Goal: Find specific page/section: Find specific page/section

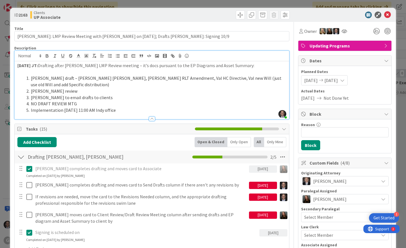
scroll to position [813, 0]
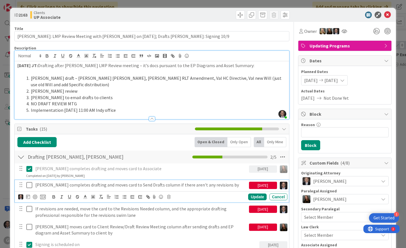
click at [30, 181] on icon at bounding box center [29, 184] width 6 height 7
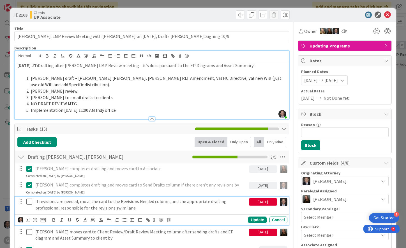
click at [65, 198] on p "If revisions are needed, move the card to the Revisions Needed column, and the …" at bounding box center [141, 204] width 212 height 13
click at [169, 218] on icon at bounding box center [168, 220] width 3 height 4
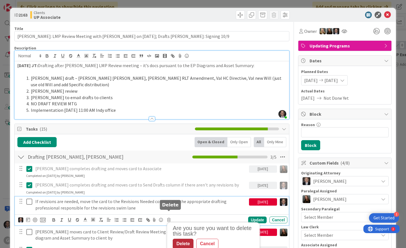
click at [181, 238] on div "Delete" at bounding box center [183, 243] width 21 height 10
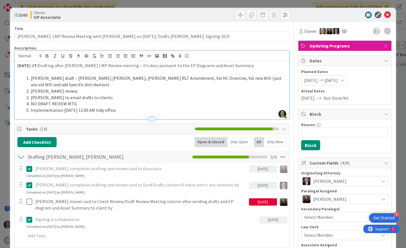
click at [30, 181] on icon at bounding box center [29, 184] width 6 height 7
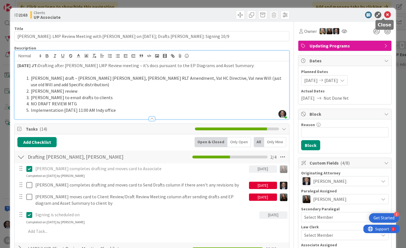
click at [384, 13] on icon at bounding box center [387, 15] width 7 height 7
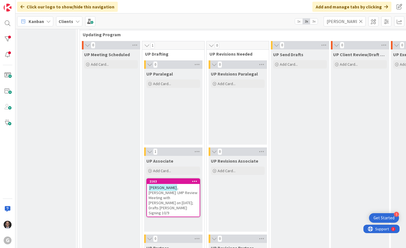
click at [361, 19] on icon at bounding box center [361, 21] width 4 height 5
click at [345, 20] on input "text" at bounding box center [345, 21] width 42 height 10
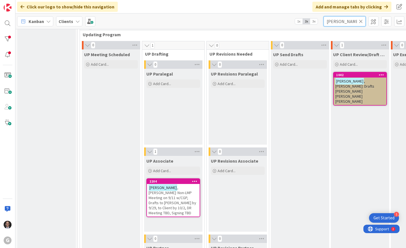
type input "Williams"
click at [161, 195] on span ", Barbara: Non-LMP Meeting on 9/11 w/CGP, Drafts to Joel by 9/29, to Client by …" at bounding box center [173, 200] width 48 height 30
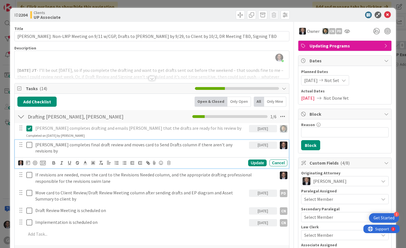
click at [29, 146] on icon at bounding box center [29, 144] width 6 height 7
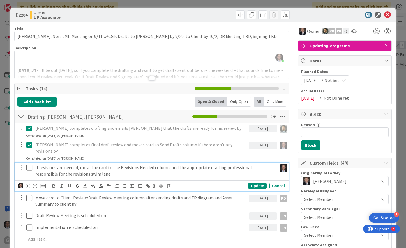
click at [65, 164] on p "If revisions are needed, move the card to the Revisions Needed column, and the …" at bounding box center [155, 170] width 240 height 13
click at [169, 184] on icon at bounding box center [168, 186] width 3 height 4
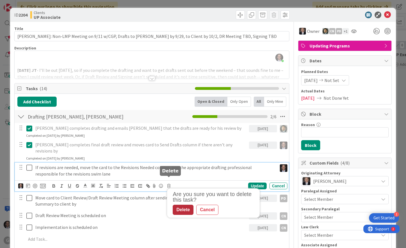
click at [185, 204] on div "Delete" at bounding box center [183, 209] width 21 height 10
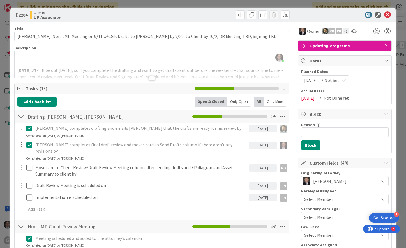
click at [22, 55] on div "Joel Thorp just joined 10.2.2025 JT - I’ll be out tomorrow, so if you complete …" at bounding box center [152, 65] width 275 height 28
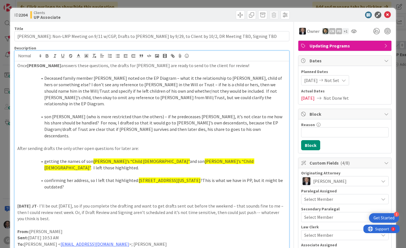
drag, startPoint x: 17, startPoint y: 185, endPoint x: 123, endPoint y: 200, distance: 106.8
click at [123, 203] on p "10.2.2025 JT - I’ll be out tomorrow, so if you complete the drafting and want t…" at bounding box center [151, 212] width 269 height 19
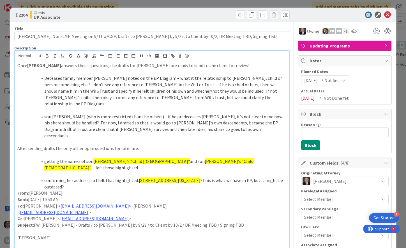
click at [17, 65] on p "Once Chris answers these questions, the drafts for Barbara Williams are ready t…" at bounding box center [151, 65] width 269 height 6
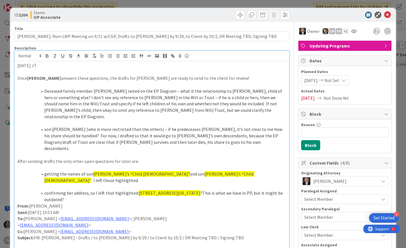
drag, startPoint x: 17, startPoint y: 65, endPoint x: 59, endPoint y: 66, distance: 41.8
click at [59, 66] on p "10.8.2025 JT" at bounding box center [151, 65] width 269 height 6
click at [45, 55] on icon "button" at bounding box center [47, 55] width 5 height 5
click at [30, 71] on p at bounding box center [151, 72] width 269 height 6
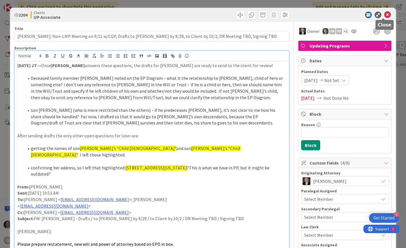
click at [384, 13] on icon at bounding box center [387, 15] width 7 height 7
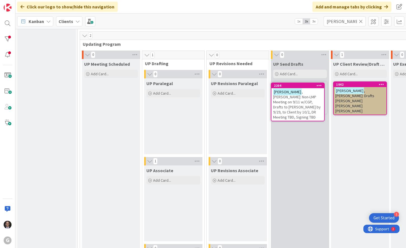
scroll to position [800, 0]
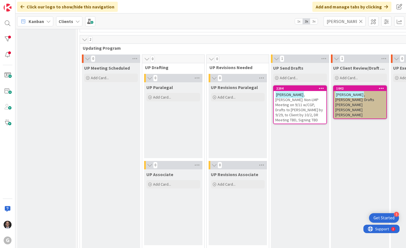
click at [360, 21] on icon at bounding box center [361, 21] width 4 height 5
click at [352, 19] on input "text" at bounding box center [345, 21] width 42 height 10
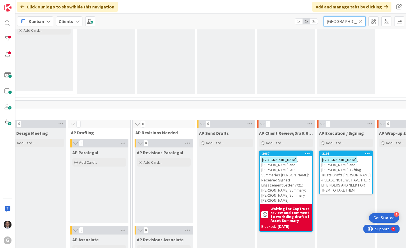
scroll to position [370, 194]
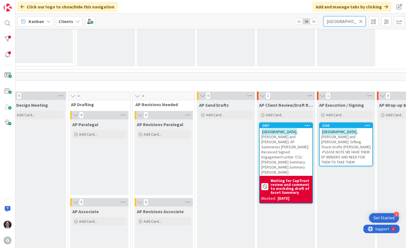
type input "[GEOGRAPHIC_DATA]"
click at [282, 143] on span ", [PERSON_NAME] and [PERSON_NAME]: AP Summaries [PERSON_NAME]: Received Signed …" at bounding box center [285, 151] width 48 height 45
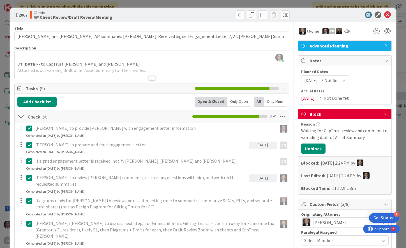
click at [150, 77] on div at bounding box center [152, 78] width 6 height 4
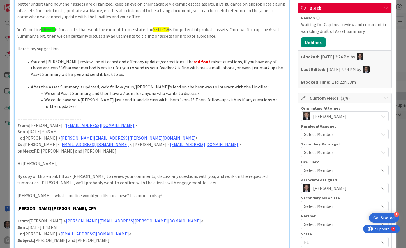
scroll to position [28, 0]
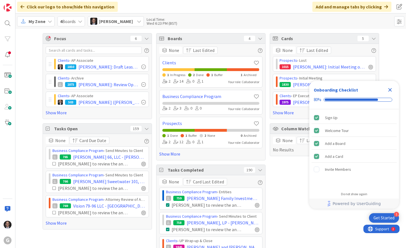
click at [389, 89] on icon "Close Checklist" at bounding box center [391, 90] width 4 height 4
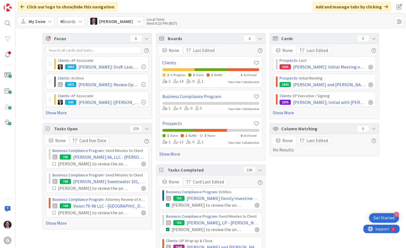
click at [35, 22] on span "My Zone" at bounding box center [37, 21] width 17 height 7
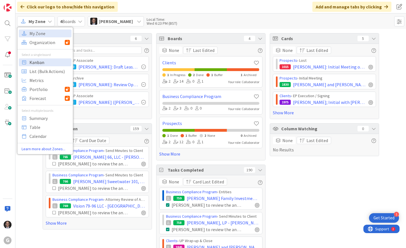
click at [36, 62] on span "Kanban" at bounding box center [49, 62] width 40 height 8
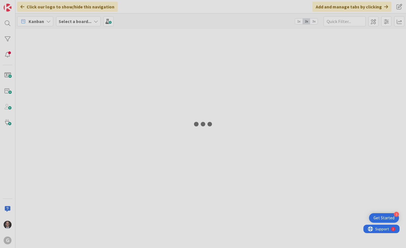
type input "[GEOGRAPHIC_DATA]"
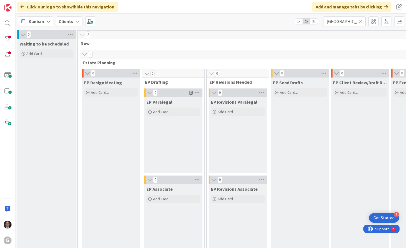
click at [361, 20] on icon at bounding box center [361, 21] width 4 height 5
click at [350, 19] on input "text" at bounding box center [345, 21] width 42 height 10
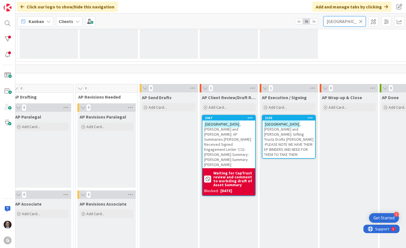
scroll to position [370, 251]
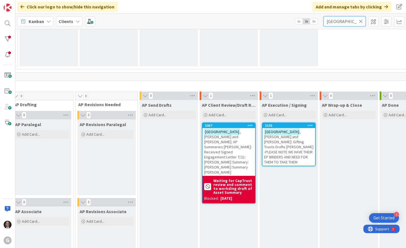
type input "[GEOGRAPHIC_DATA]"
click at [290, 143] on span ", [PERSON_NAME] and [PERSON_NAME]: Gifting Trusts Drafts [PERSON_NAME] -PLEASE …" at bounding box center [288, 146] width 49 height 35
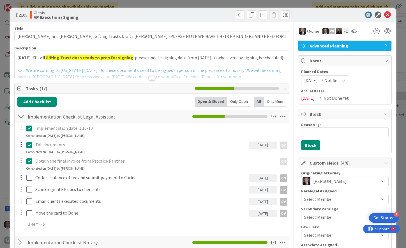
click at [150, 79] on div at bounding box center [152, 78] width 6 height 4
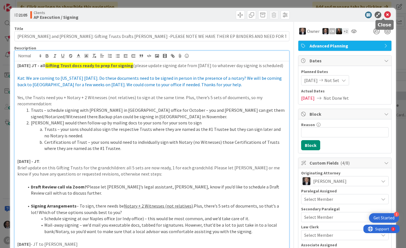
click at [384, 13] on icon at bounding box center [387, 15] width 7 height 7
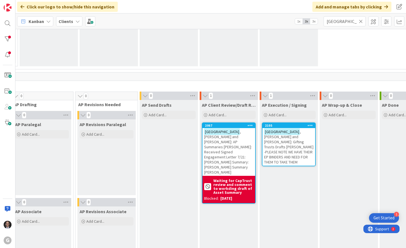
click at [361, 20] on icon at bounding box center [361, 21] width 4 height 5
click at [351, 21] on input "text" at bounding box center [345, 21] width 42 height 10
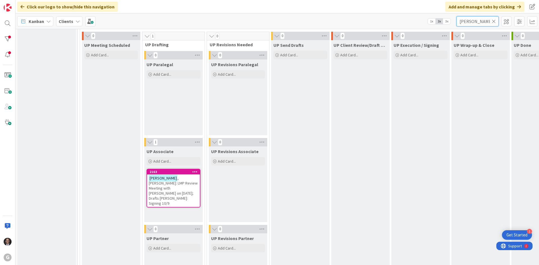
scroll to position [842, 0]
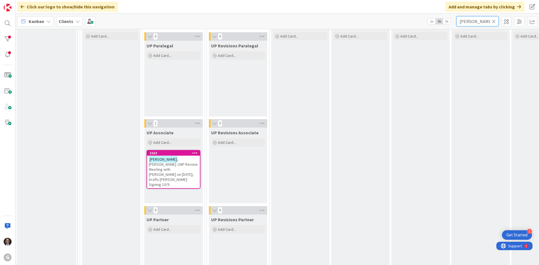
type input "[PERSON_NAME]"
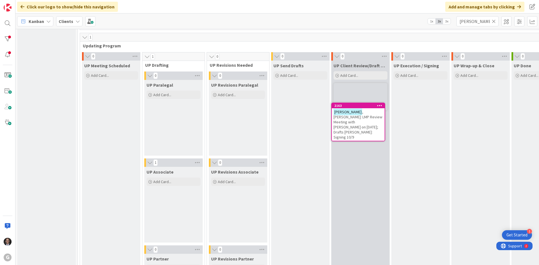
scroll to position [794, 0]
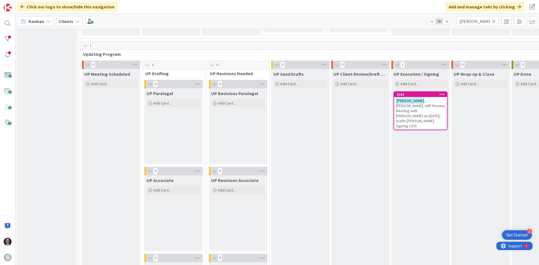
click at [404, 106] on span ", [PERSON_NAME]: LMP Review Meeting with [PERSON_NAME] on [DATE]; Drafts [PERSO…" at bounding box center [420, 113] width 49 height 30
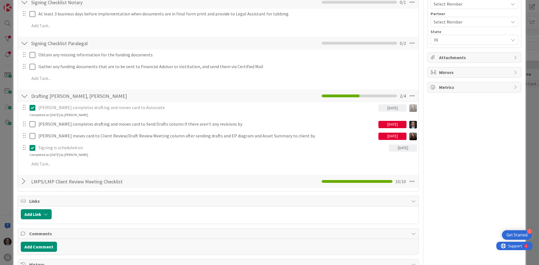
scroll to position [252, 0]
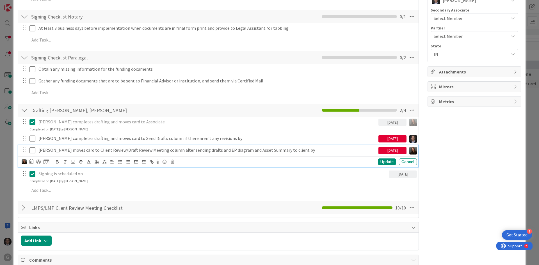
click at [104, 151] on p "[PERSON_NAME] moves card to Client Review/Draft Review Meeting column after sen…" at bounding box center [206, 150] width 337 height 6
click at [174, 161] on icon at bounding box center [172, 162] width 3 height 4
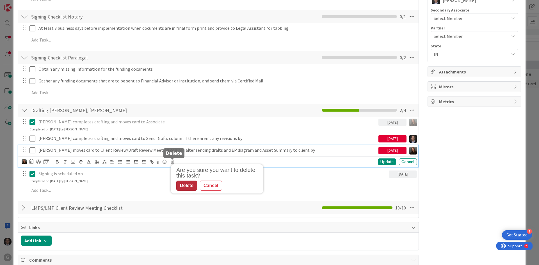
click at [185, 187] on div "Delete" at bounding box center [186, 186] width 21 height 10
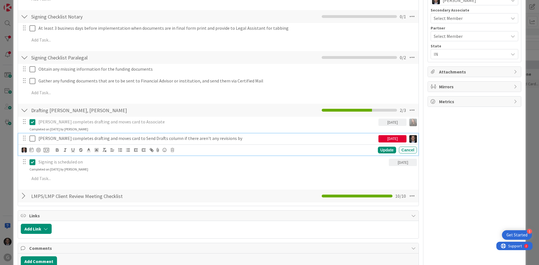
click at [120, 137] on p "[PERSON_NAME] completes drafting and moves card to Send Drafts column if there …" at bounding box center [206, 138] width 337 height 6
click at [378, 151] on div "Update" at bounding box center [387, 150] width 18 height 7
click at [34, 140] on icon at bounding box center [32, 138] width 6 height 7
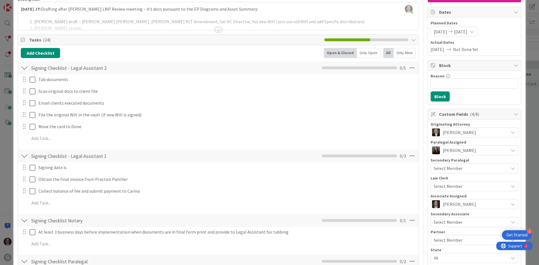
scroll to position [0, 0]
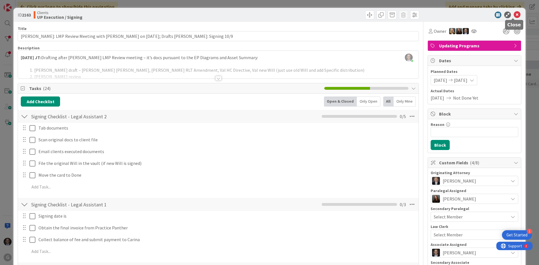
click at [406, 15] on icon at bounding box center [516, 15] width 7 height 7
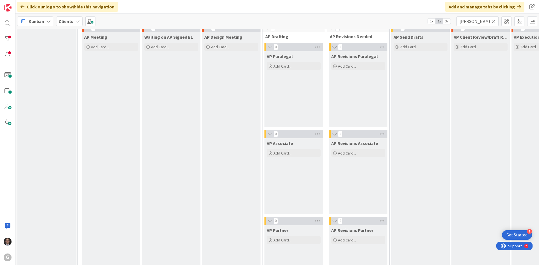
scroll to position [429, 0]
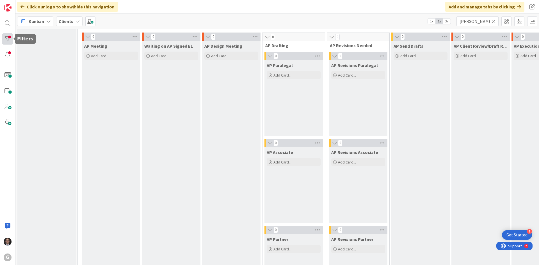
click at [6, 38] on div at bounding box center [7, 38] width 11 height 11
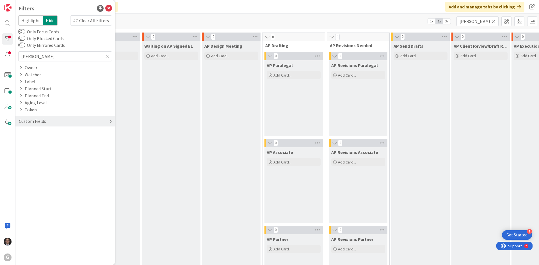
click at [254, 15] on div "Kanban Clients 1x 2x 3x [PERSON_NAME]" at bounding box center [276, 20] width 523 height 15
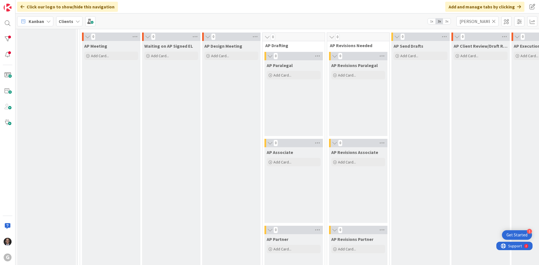
click at [406, 19] on icon at bounding box center [493, 21] width 4 height 5
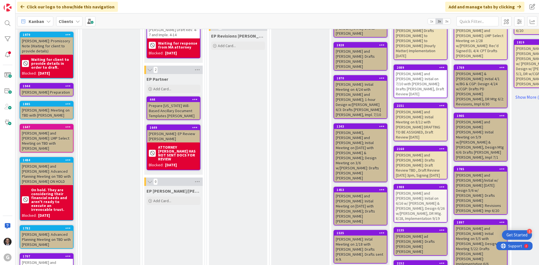
click at [40, 22] on span "Kanban" at bounding box center [36, 21] width 15 height 7
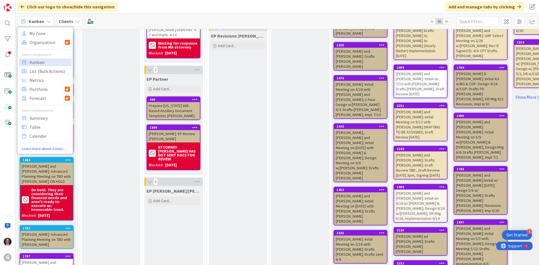
click at [72, 21] on b "Clients" at bounding box center [66, 22] width 15 height 6
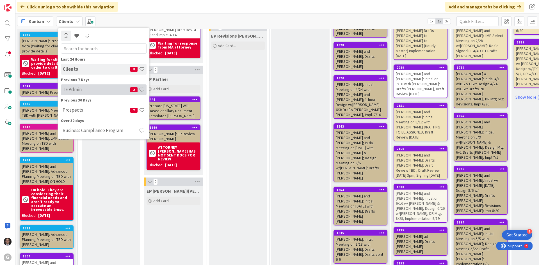
click at [76, 89] on h4 "TE Admin" at bounding box center [97, 90] width 68 height 6
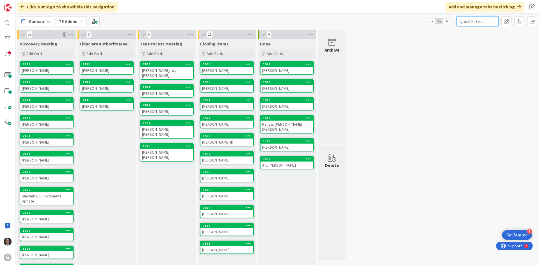
click at [406, 21] on input "text" at bounding box center [477, 21] width 42 height 10
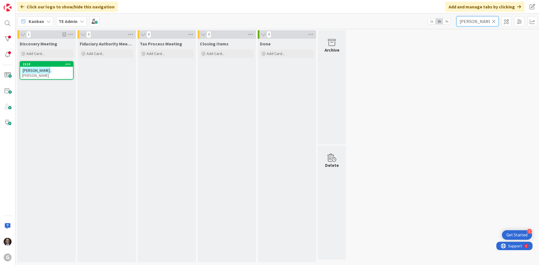
type input "[PERSON_NAME]"
click at [54, 70] on div "[PERSON_NAME]" at bounding box center [46, 73] width 53 height 12
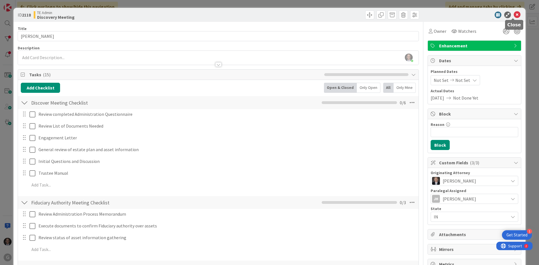
click at [406, 15] on icon at bounding box center [516, 15] width 7 height 7
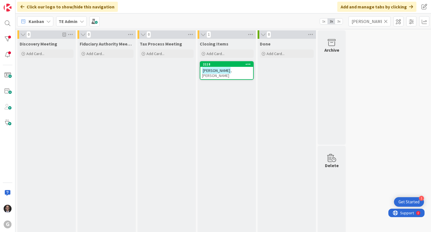
click at [386, 20] on icon at bounding box center [386, 21] width 4 height 5
